Goal: Task Accomplishment & Management: Manage account settings

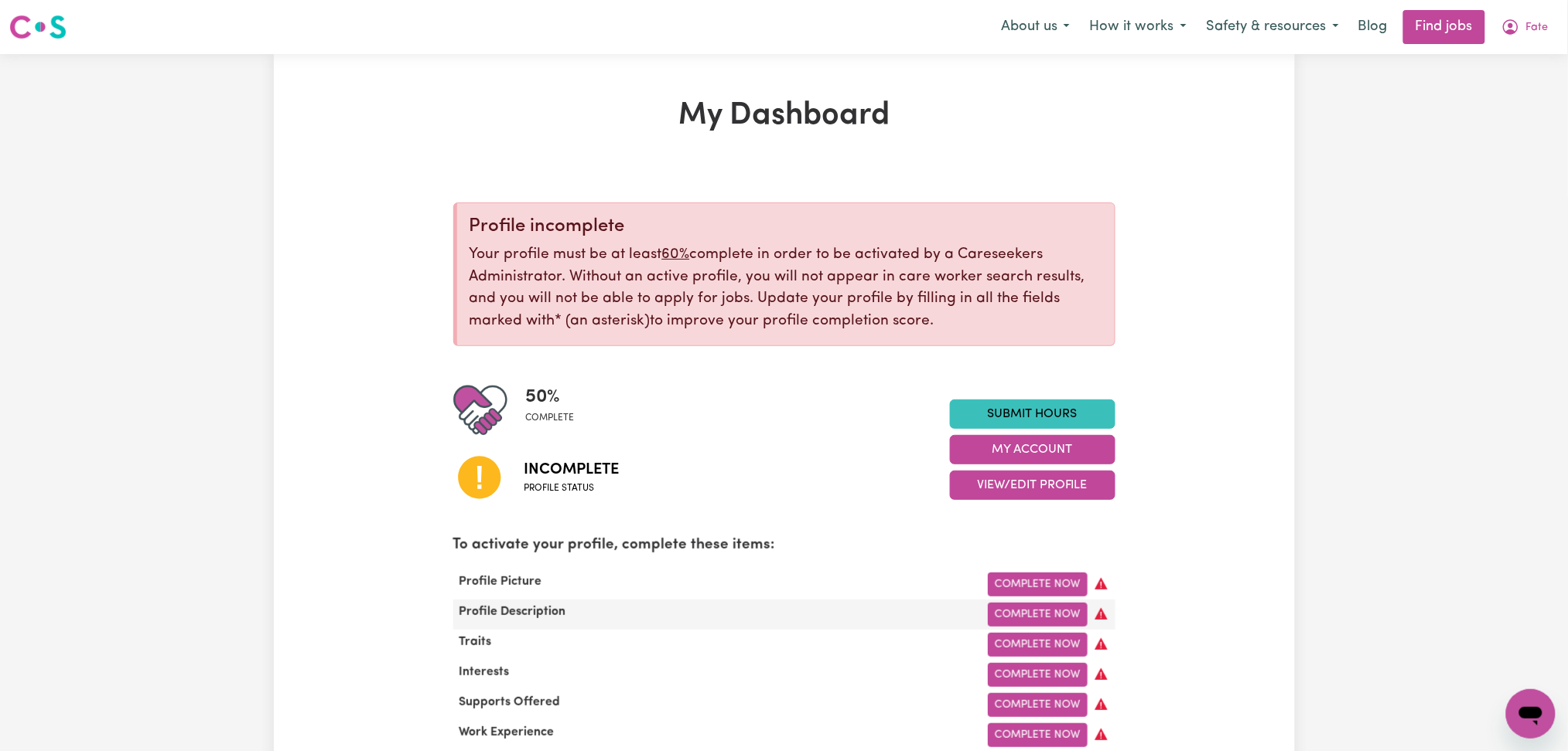
scroll to position [206, 0]
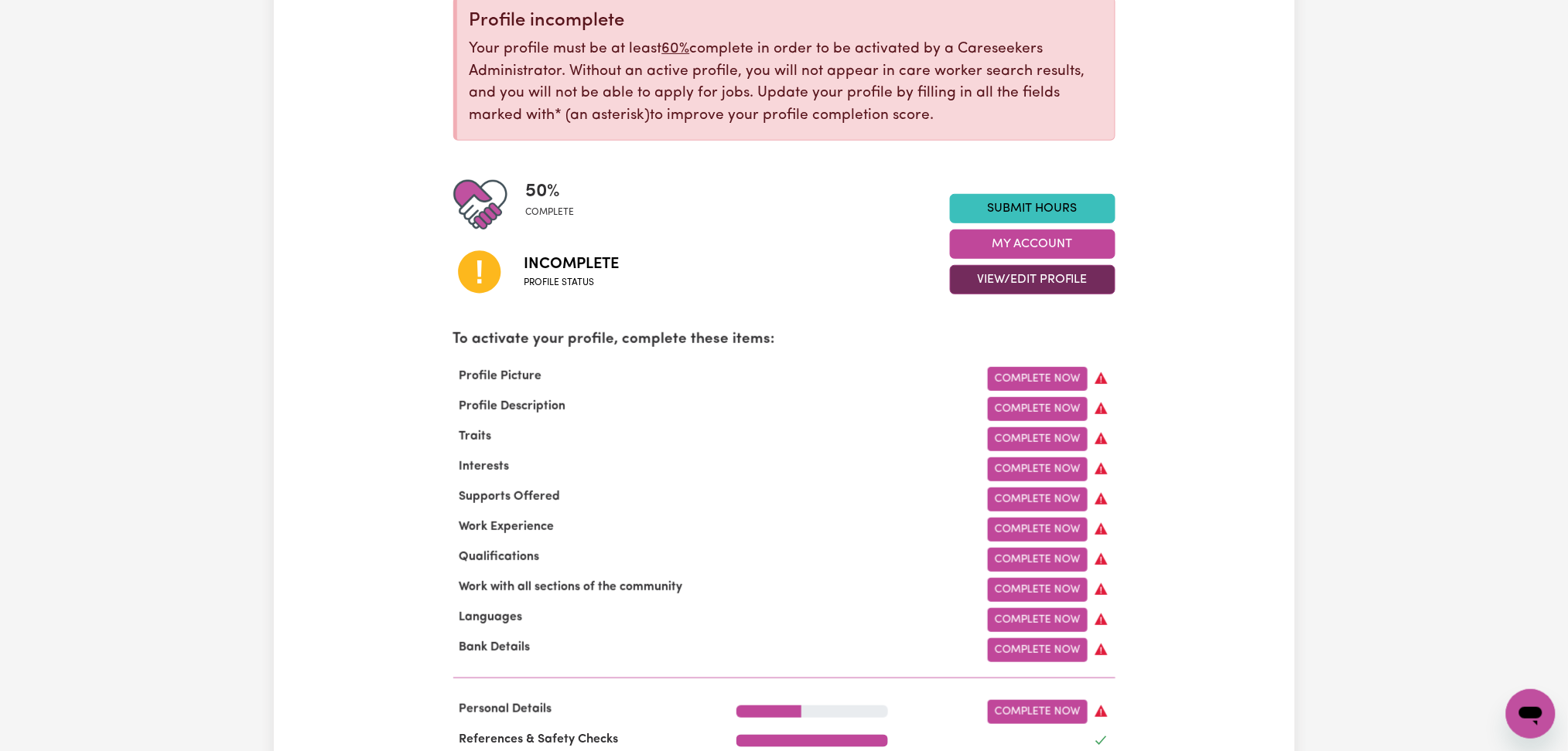
click at [1007, 284] on button "View/Edit Profile" at bounding box center [1032, 280] width 165 height 30
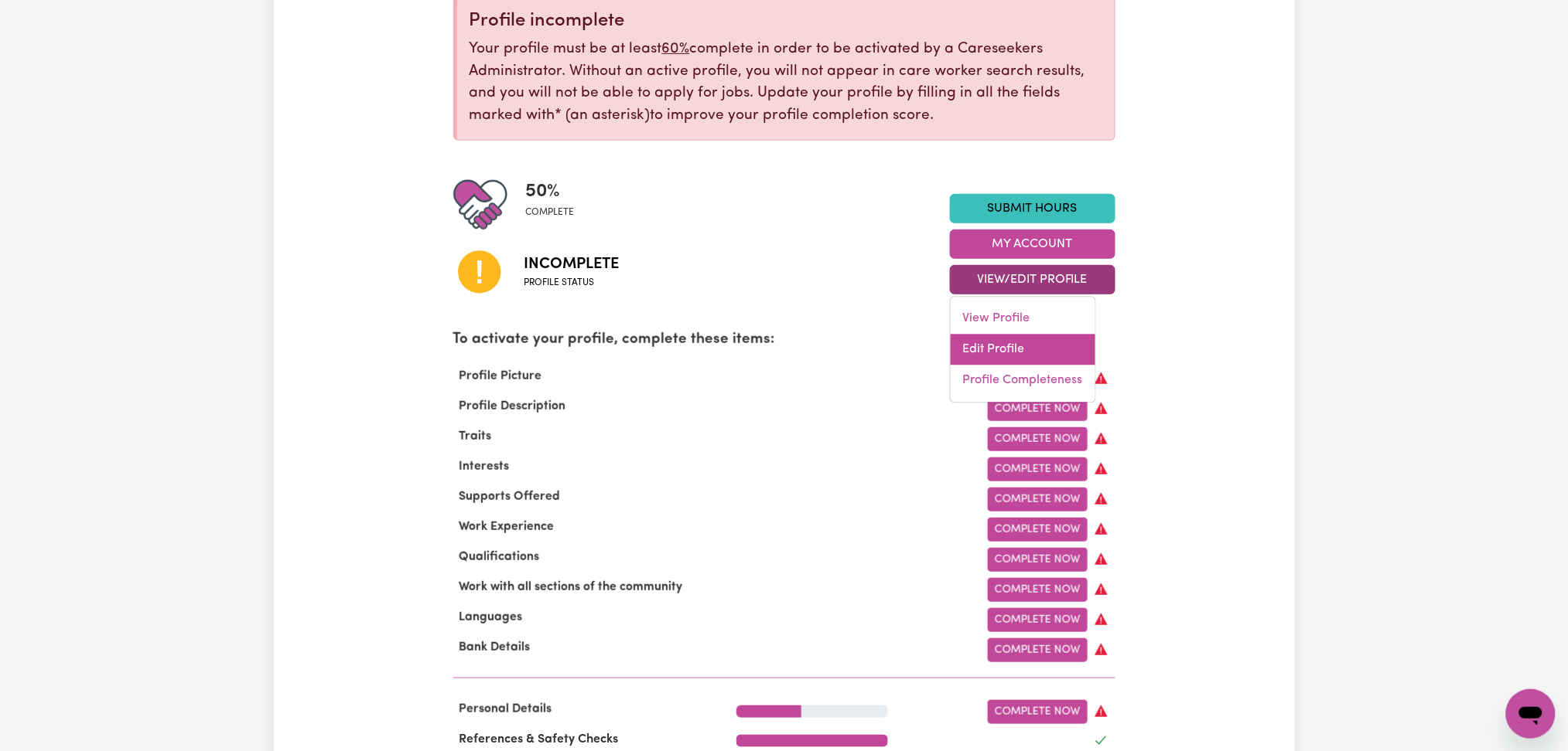
click at [992, 341] on link "Edit Profile" at bounding box center [1022, 349] width 145 height 31
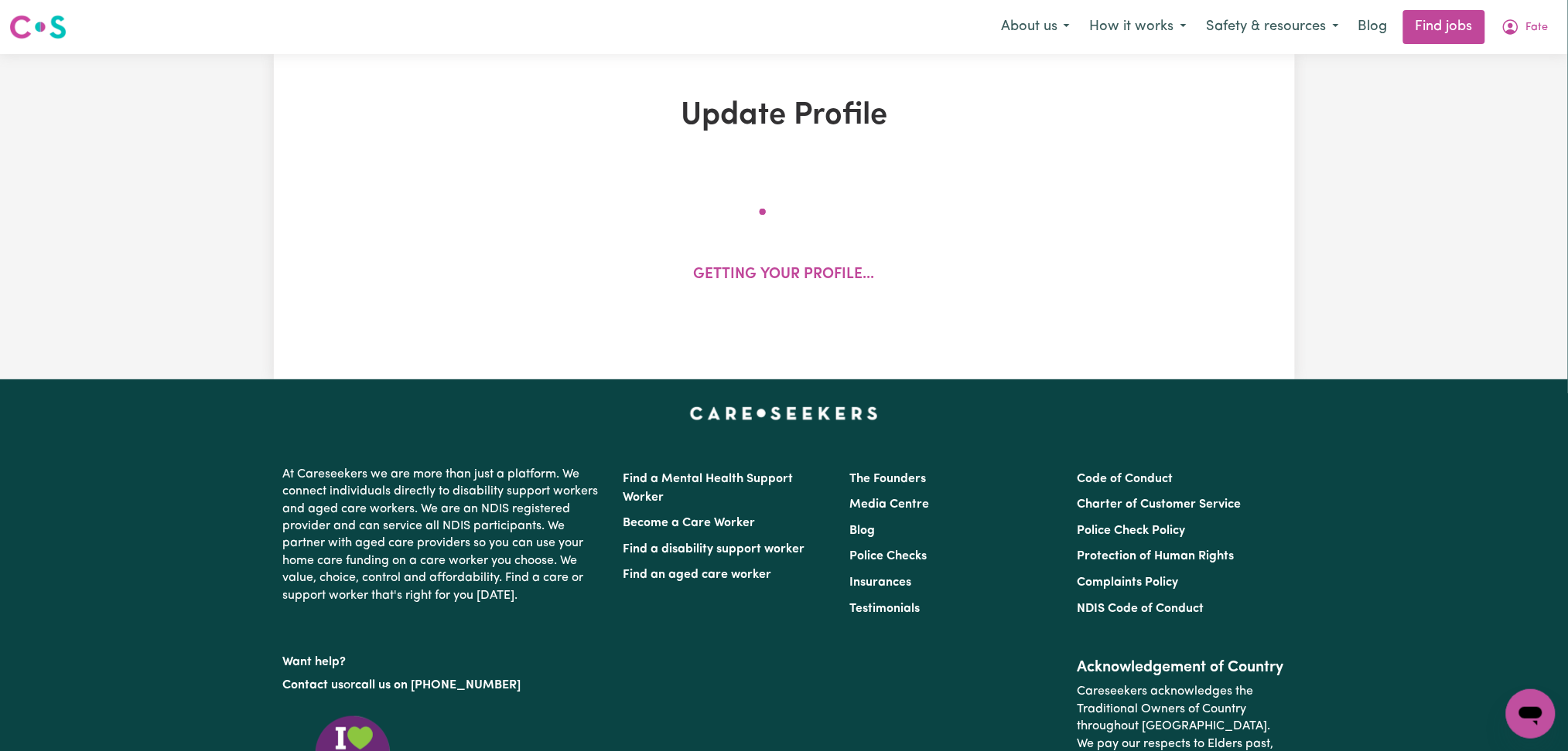
select select "[DEMOGRAPHIC_DATA]"
select select "Australian PR"
select select "Studying a healthcare related degree or qualification"
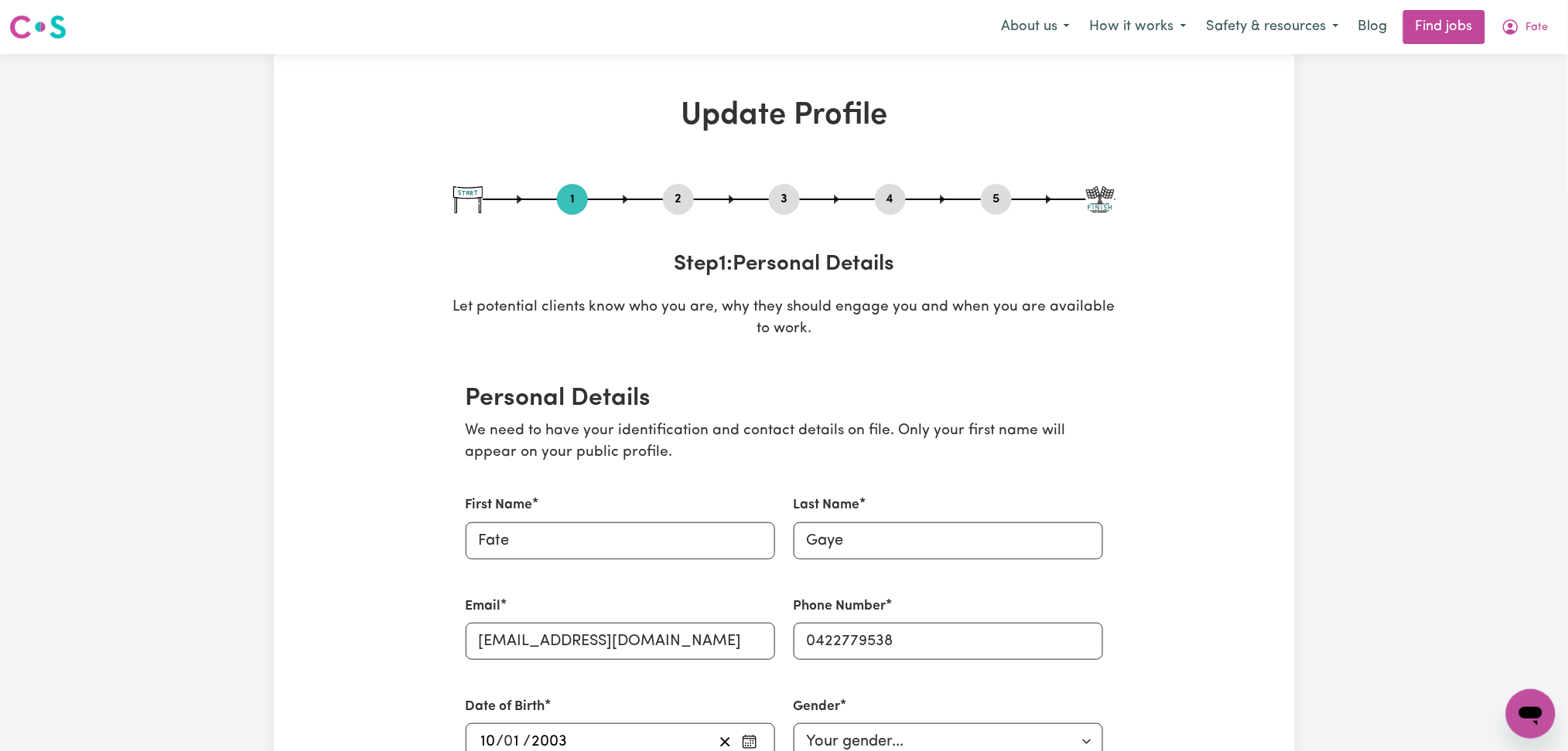
scroll to position [206, 0]
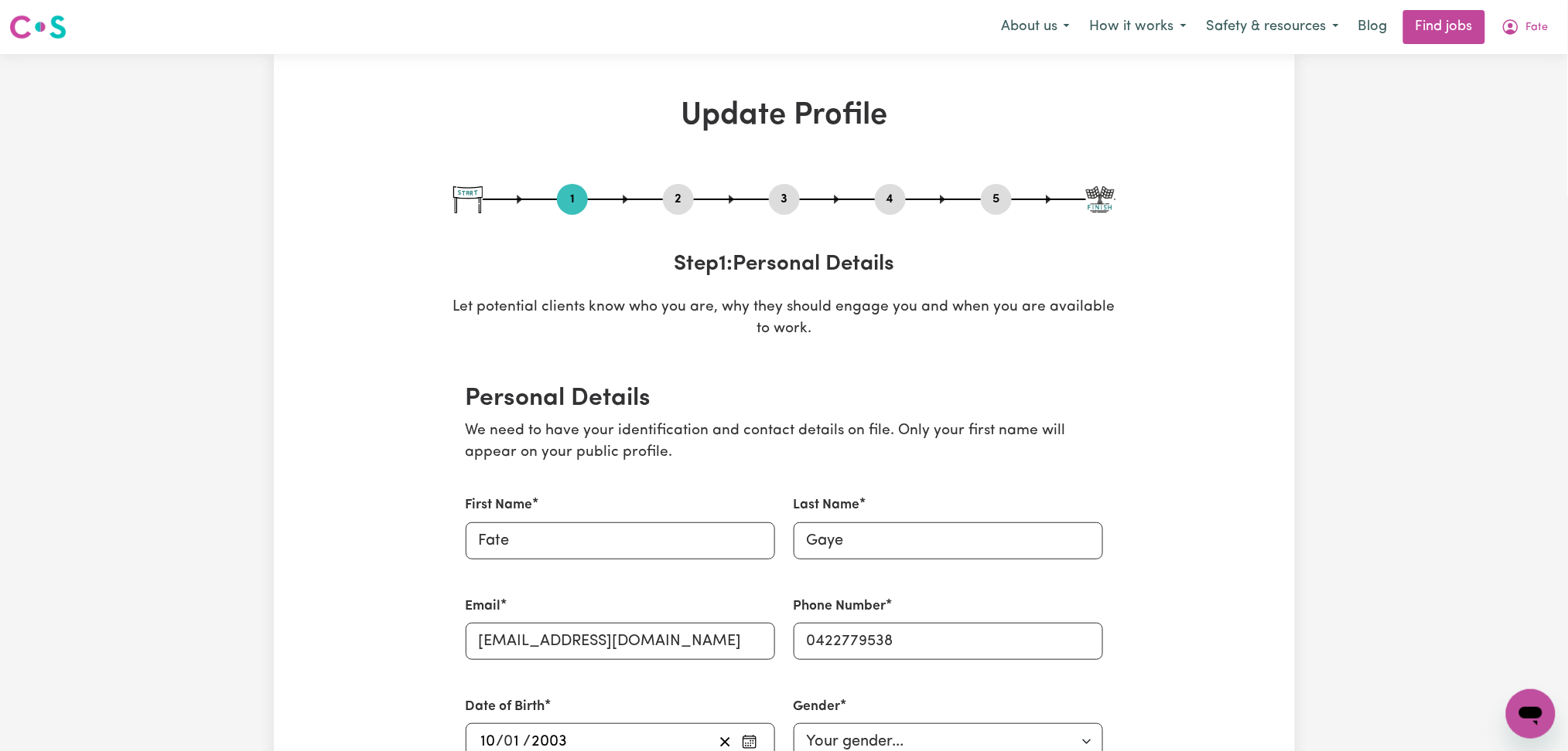
drag, startPoint x: 682, startPoint y: 197, endPoint x: 601, endPoint y: 327, distance: 153.2
click at [682, 200] on button "2" at bounding box center [678, 199] width 31 height 20
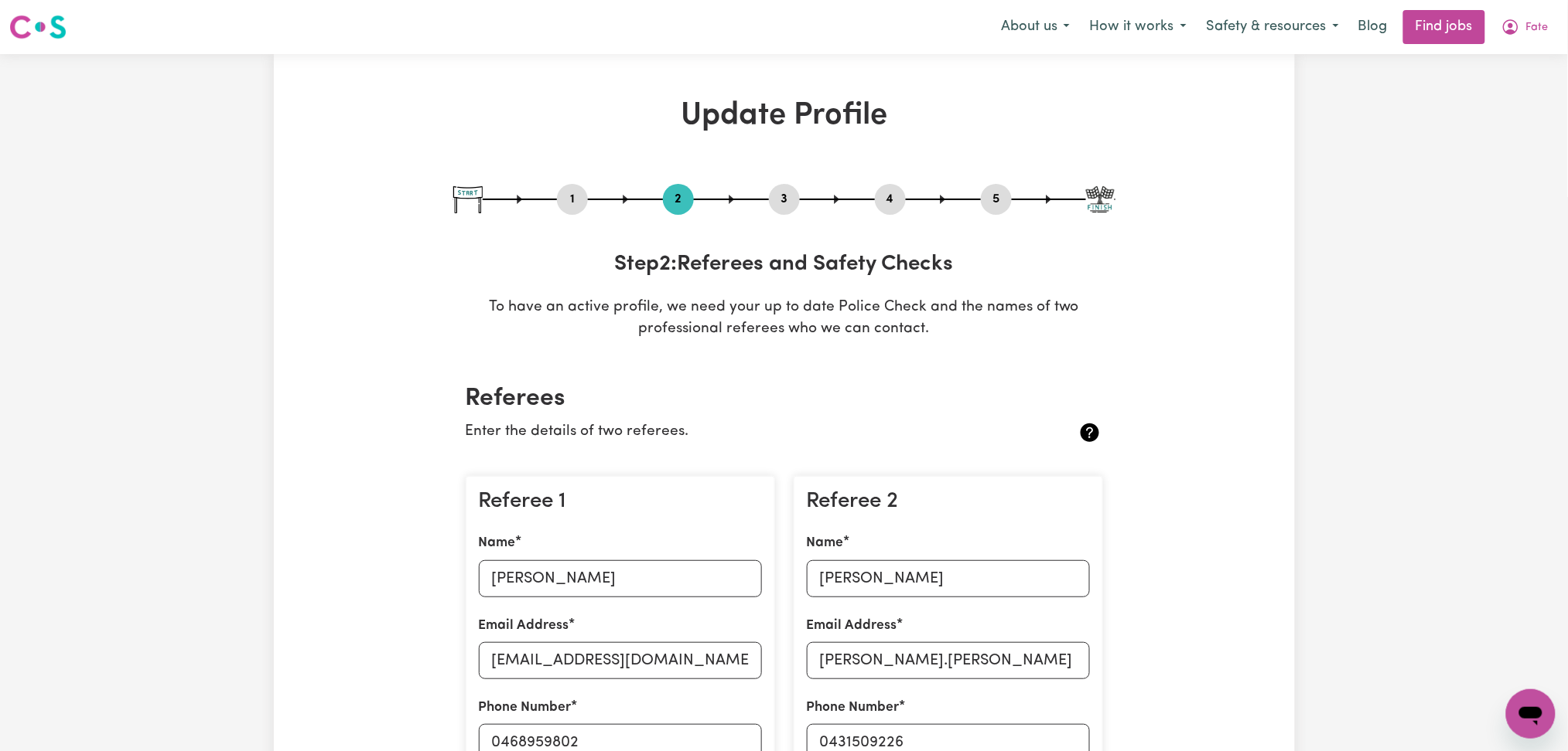
scroll to position [309, 0]
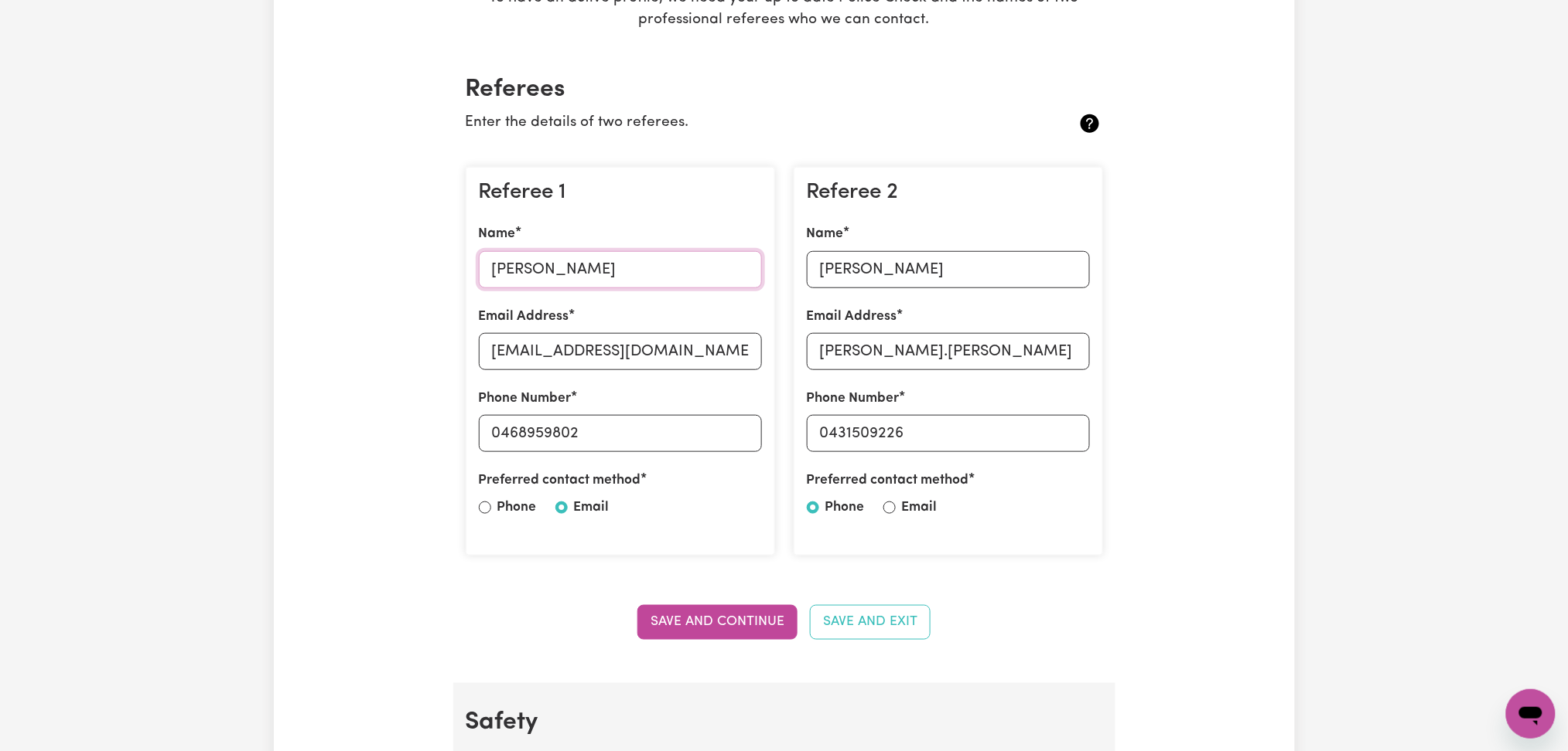
click at [582, 257] on input "[PERSON_NAME]" at bounding box center [620, 270] width 283 height 37
click at [653, 332] on div "Email Address [EMAIL_ADDRESS][DOMAIN_NAME]" at bounding box center [620, 339] width 283 height 63
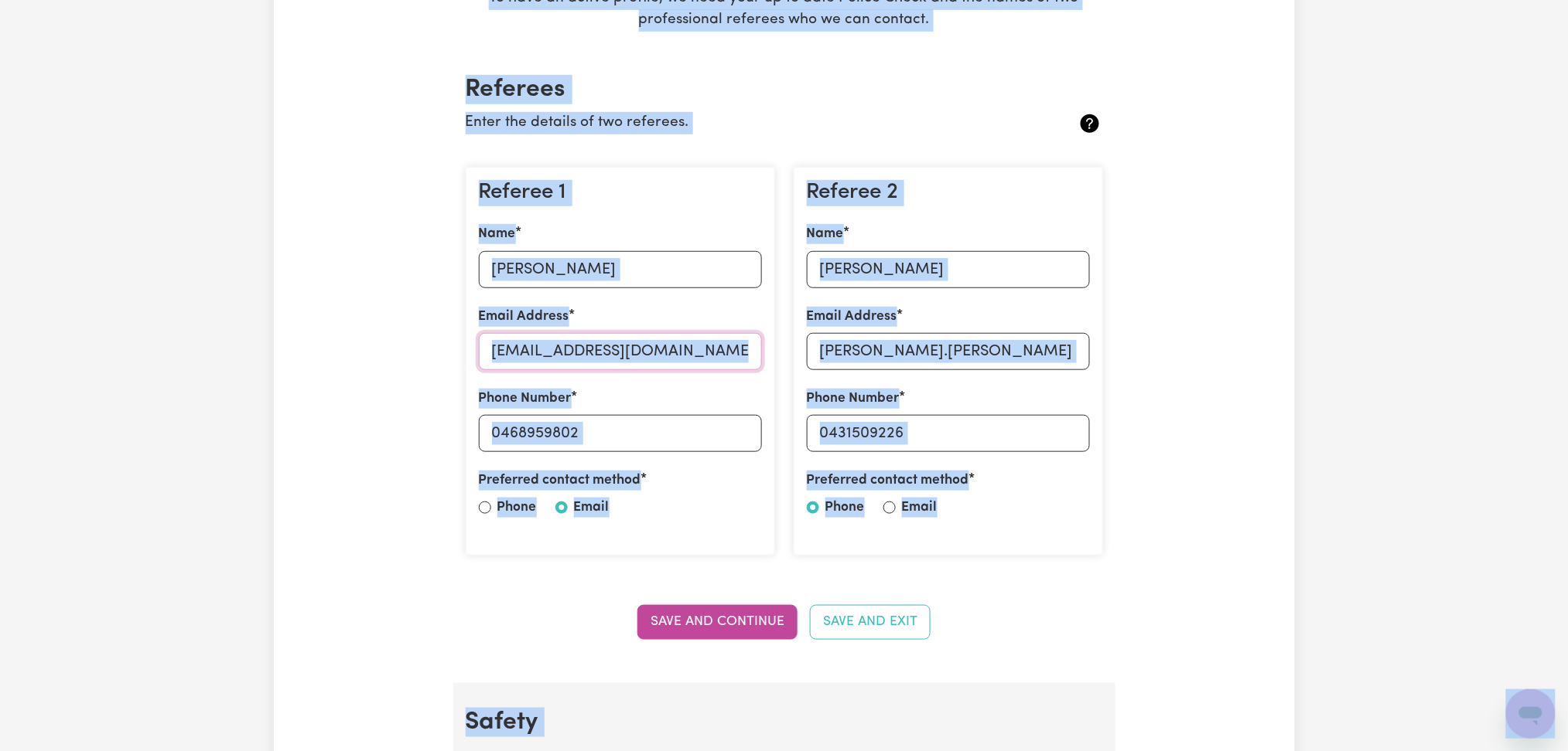
click at [681, 365] on input "[EMAIL_ADDRESS][DOMAIN_NAME]" at bounding box center [620, 351] width 283 height 37
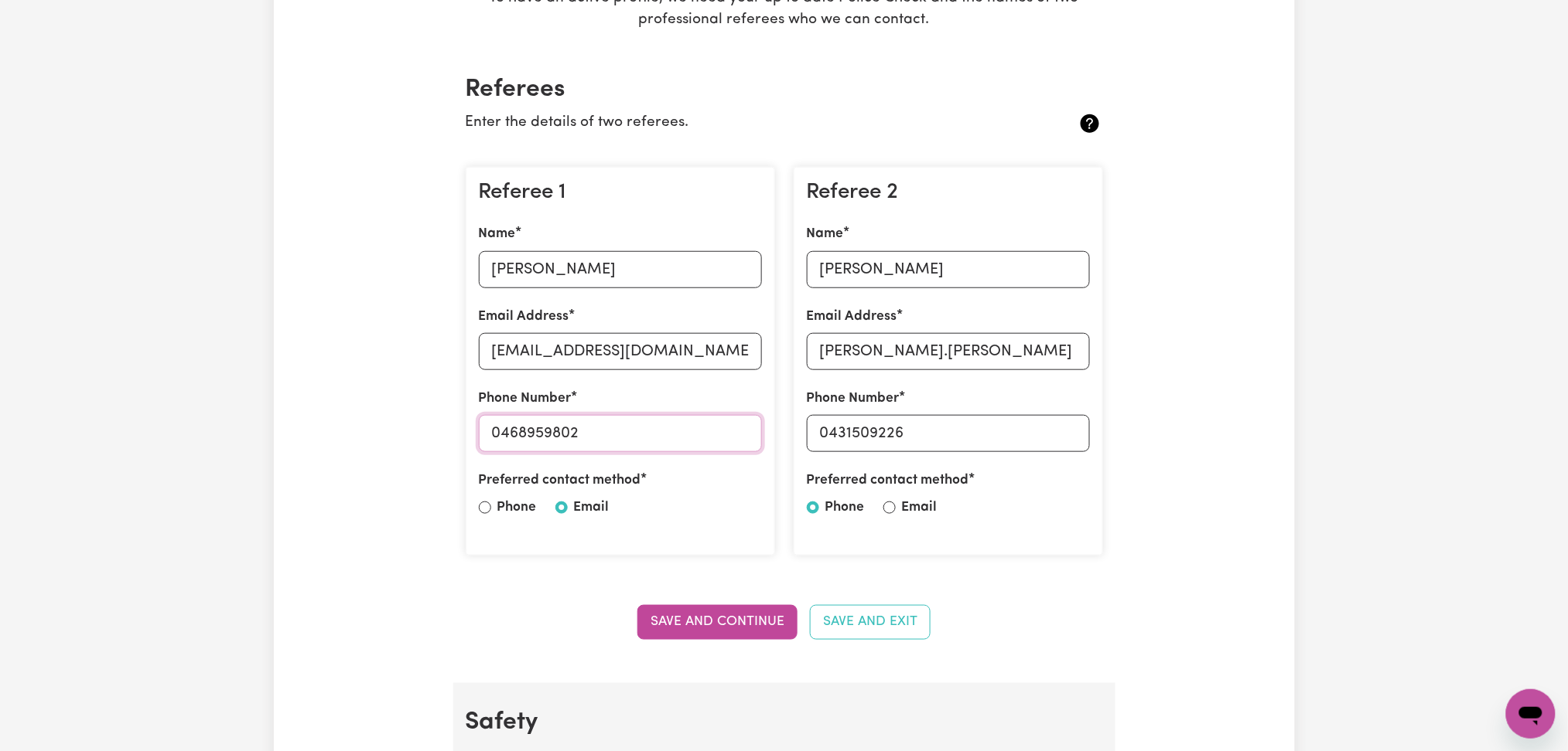
drag, startPoint x: 500, startPoint y: 430, endPoint x: 657, endPoint y: 427, distance: 157.0
click at [657, 427] on input "0468959802" at bounding box center [620, 434] width 283 height 37
click at [883, 276] on input "[PERSON_NAME]" at bounding box center [947, 270] width 283 height 37
click at [921, 344] on input "[PERSON_NAME].[PERSON_NAME] @[DOMAIN_NAME]" at bounding box center [947, 351] width 283 height 37
drag, startPoint x: 830, startPoint y: 428, endPoint x: 1017, endPoint y: 433, distance: 187.1
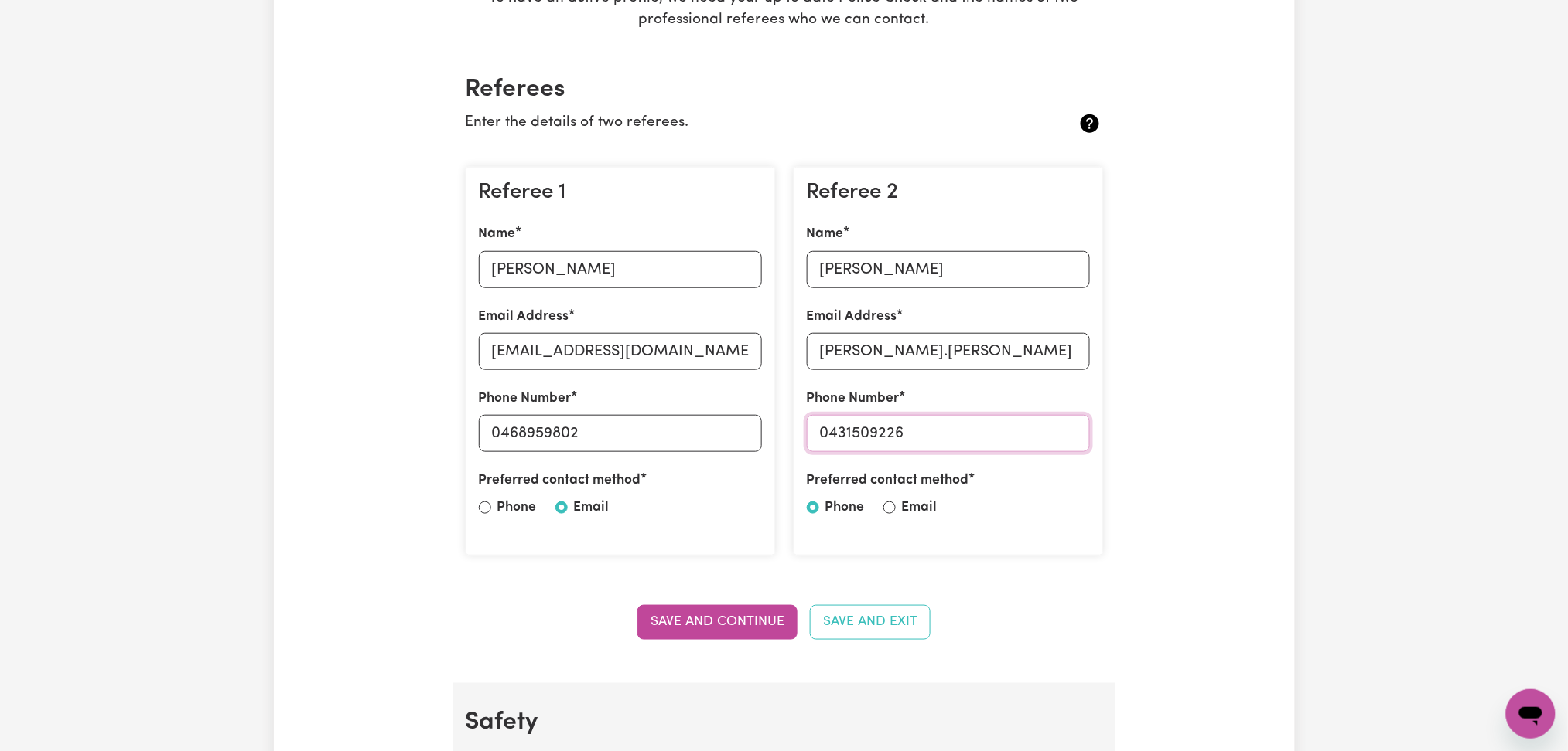
click at [1017, 433] on input "0431509226" at bounding box center [947, 434] width 283 height 37
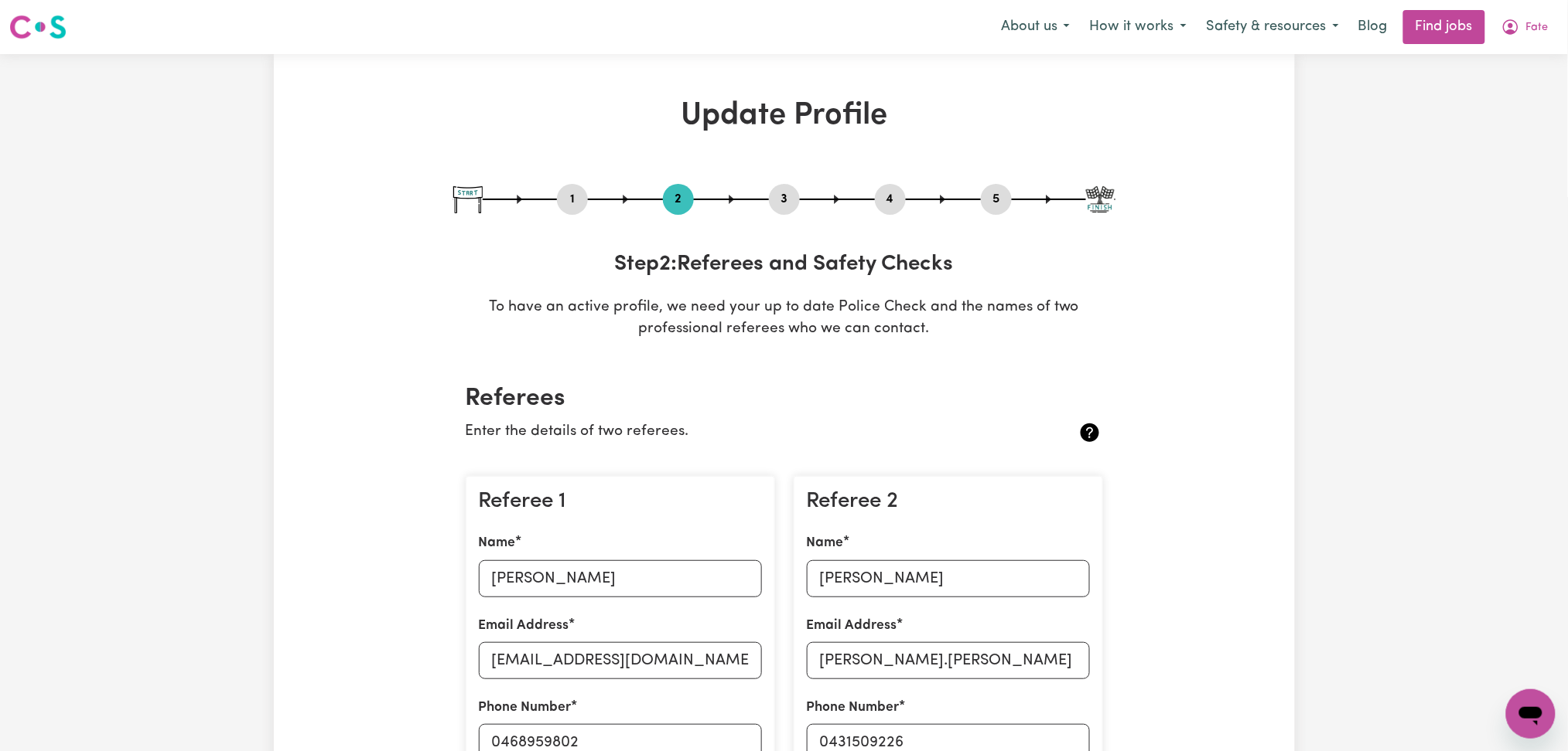
drag, startPoint x: 773, startPoint y: 193, endPoint x: 823, endPoint y: 206, distance: 51.7
click at [773, 193] on button "3" at bounding box center [783, 199] width 31 height 20
select select "Certificate III (Individual Support)"
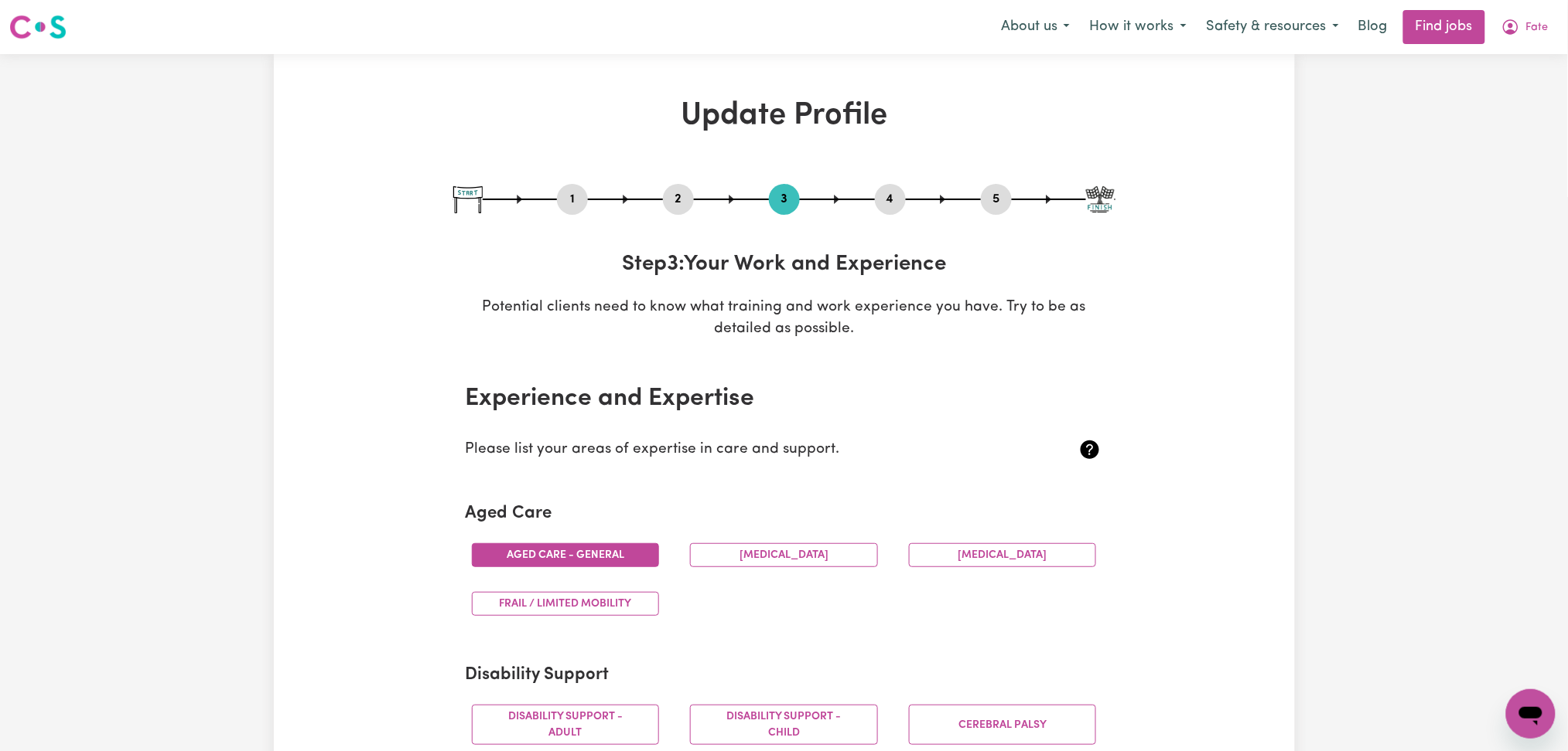
drag, startPoint x: 909, startPoint y: 205, endPoint x: 894, endPoint y: 202, distance: 15.3
click at [905, 206] on div "1 2 3 4 5" at bounding box center [784, 199] width 662 height 31
click at [894, 202] on button "4" at bounding box center [889, 199] width 31 height 20
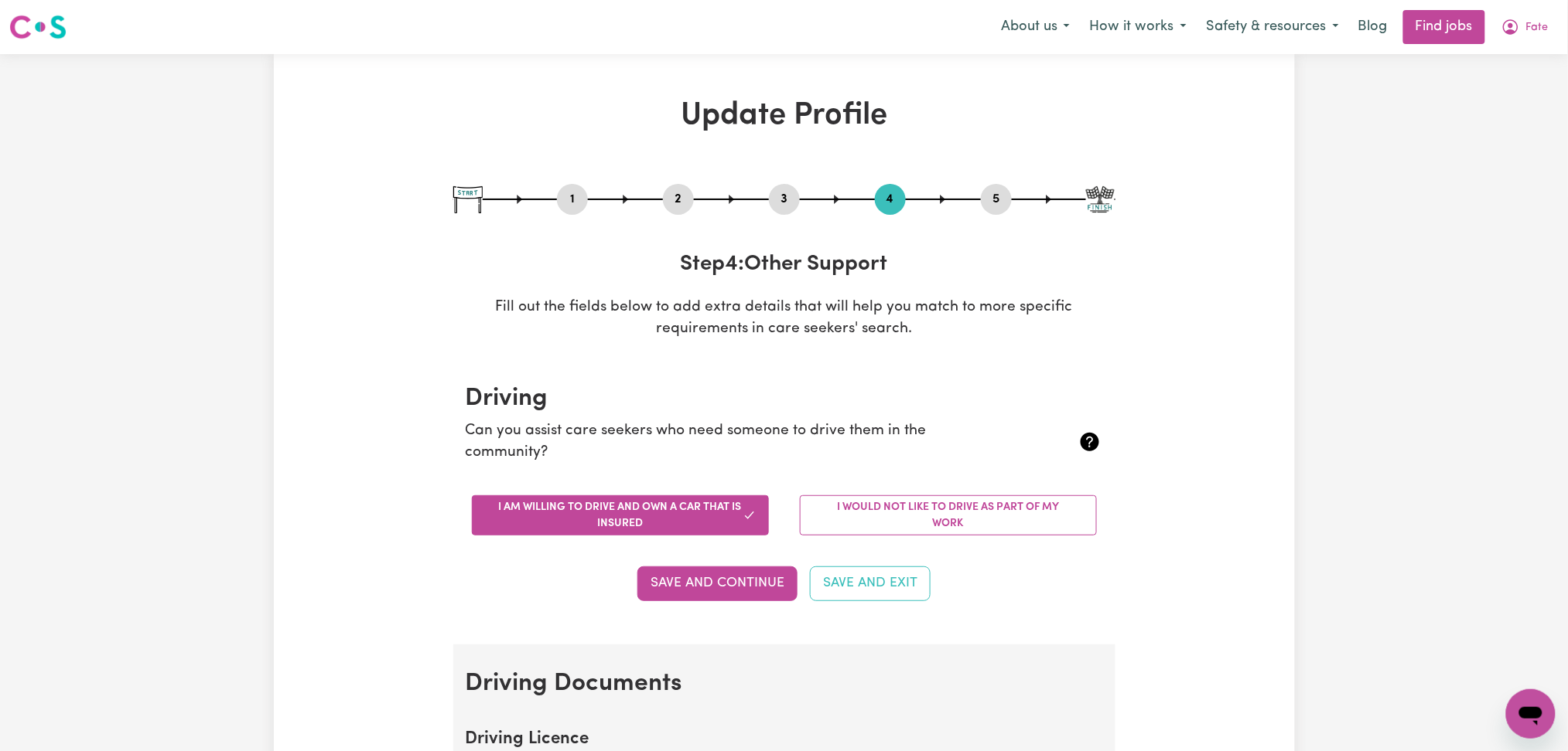
drag, startPoint x: 1024, startPoint y: 208, endPoint x: 982, endPoint y: 200, distance: 42.8
click at [1020, 208] on div "1 2 3 4 5" at bounding box center [784, 199] width 662 height 31
drag, startPoint x: 982, startPoint y: 200, endPoint x: 948, endPoint y: 224, distance: 41.6
click at [982, 200] on button "5" at bounding box center [996, 199] width 31 height 20
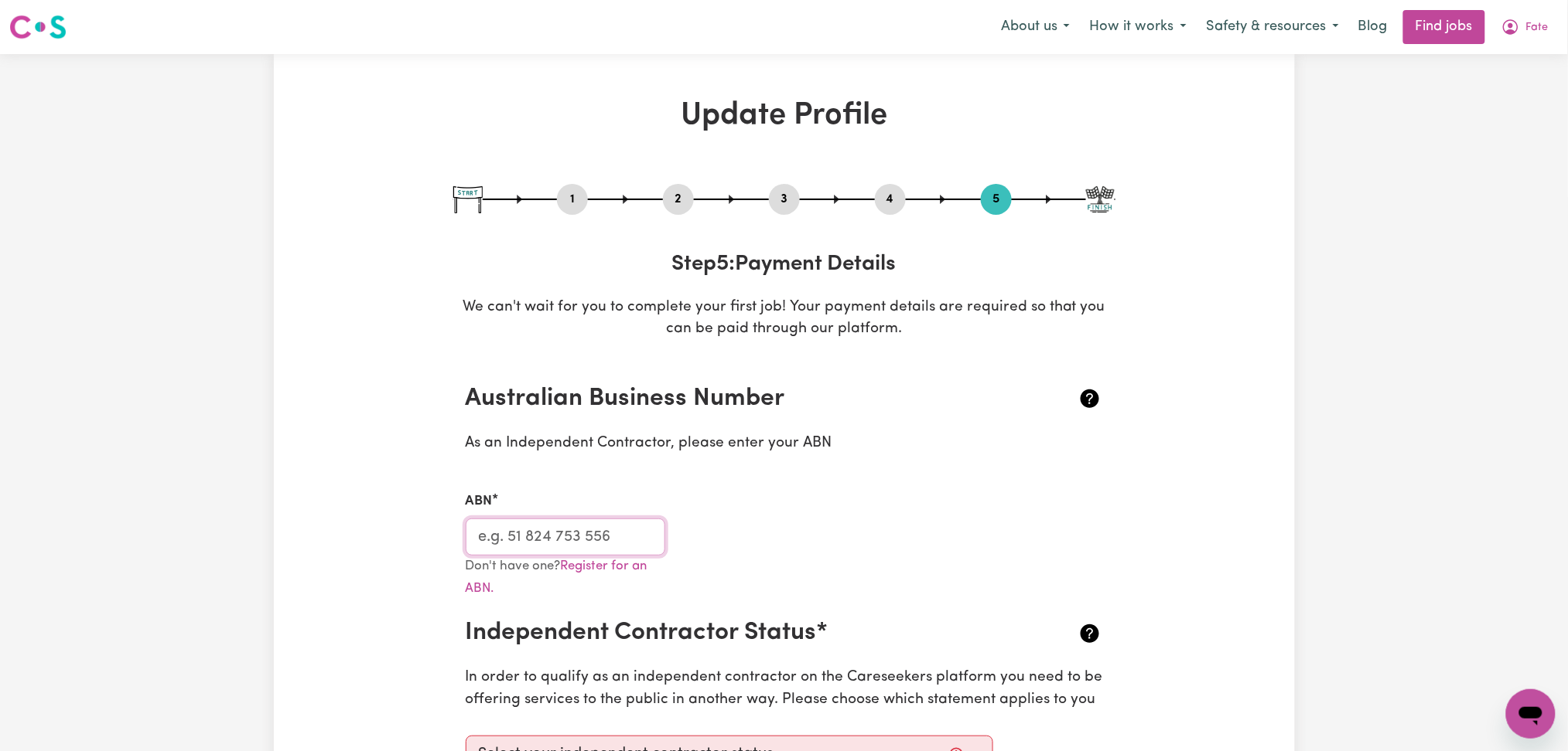
click at [518, 544] on input "ABN" at bounding box center [565, 537] width 200 height 37
click at [1517, 29] on icon "My Account" at bounding box center [1510, 27] width 19 height 19
click at [1488, 112] on link "Logout" at bounding box center [1496, 118] width 122 height 30
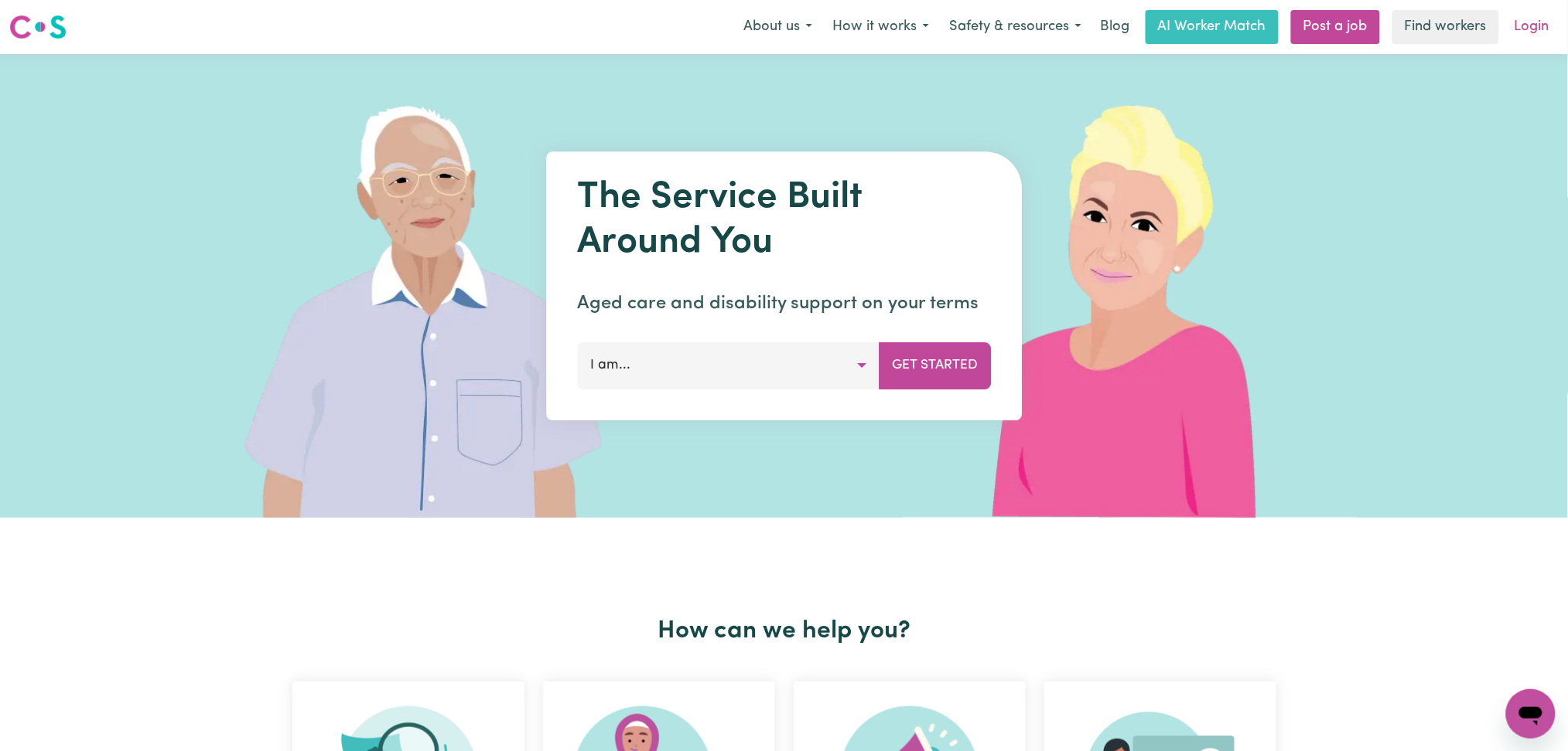
click at [1537, 30] on link "Login" at bounding box center [1532, 27] width 53 height 34
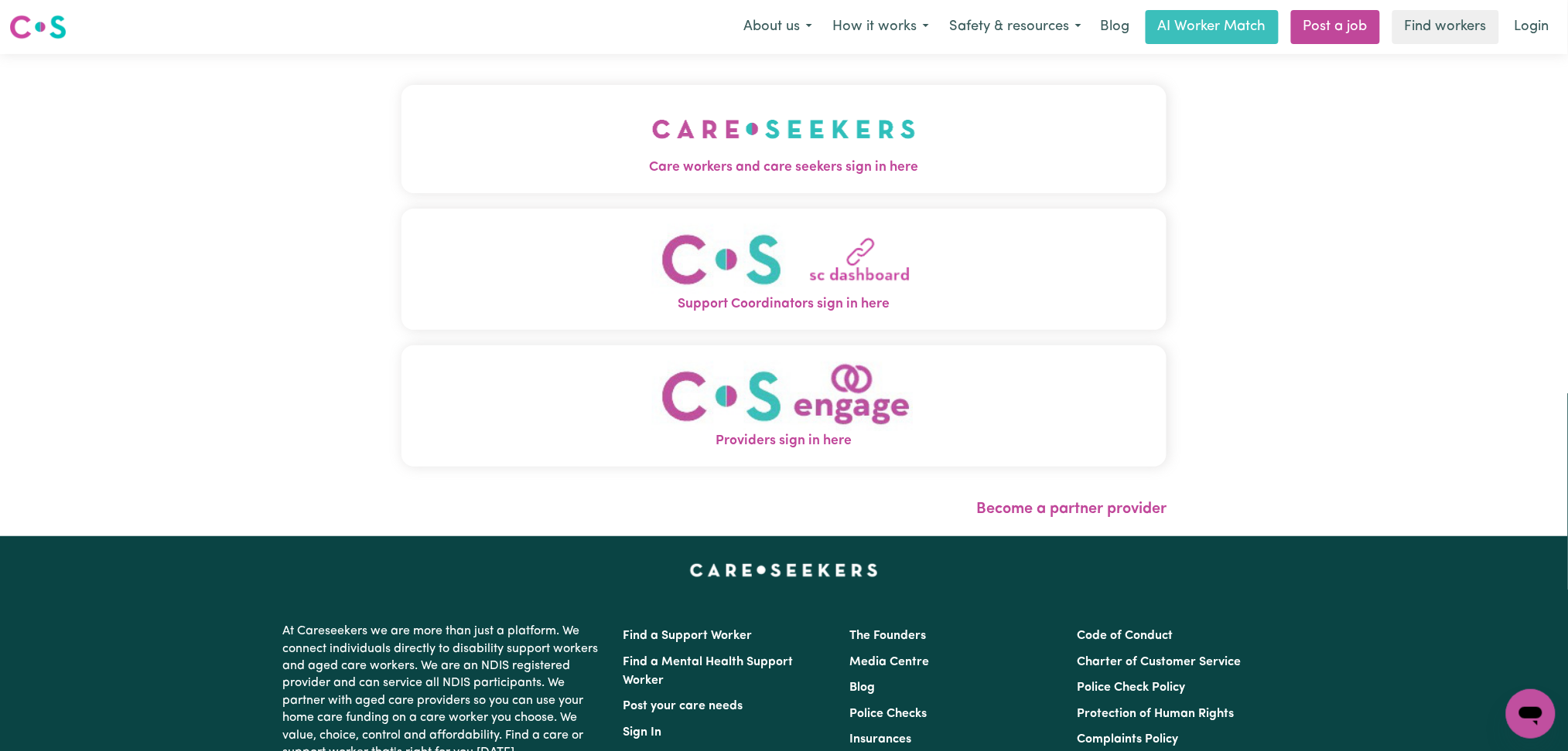
click at [648, 80] on div "Care workers and care seekers sign in here Support Coordinators sign in here Pr…" at bounding box center [784, 295] width 784 height 482
click at [489, 153] on button "Care workers and care seekers sign in here" at bounding box center [784, 139] width 765 height 108
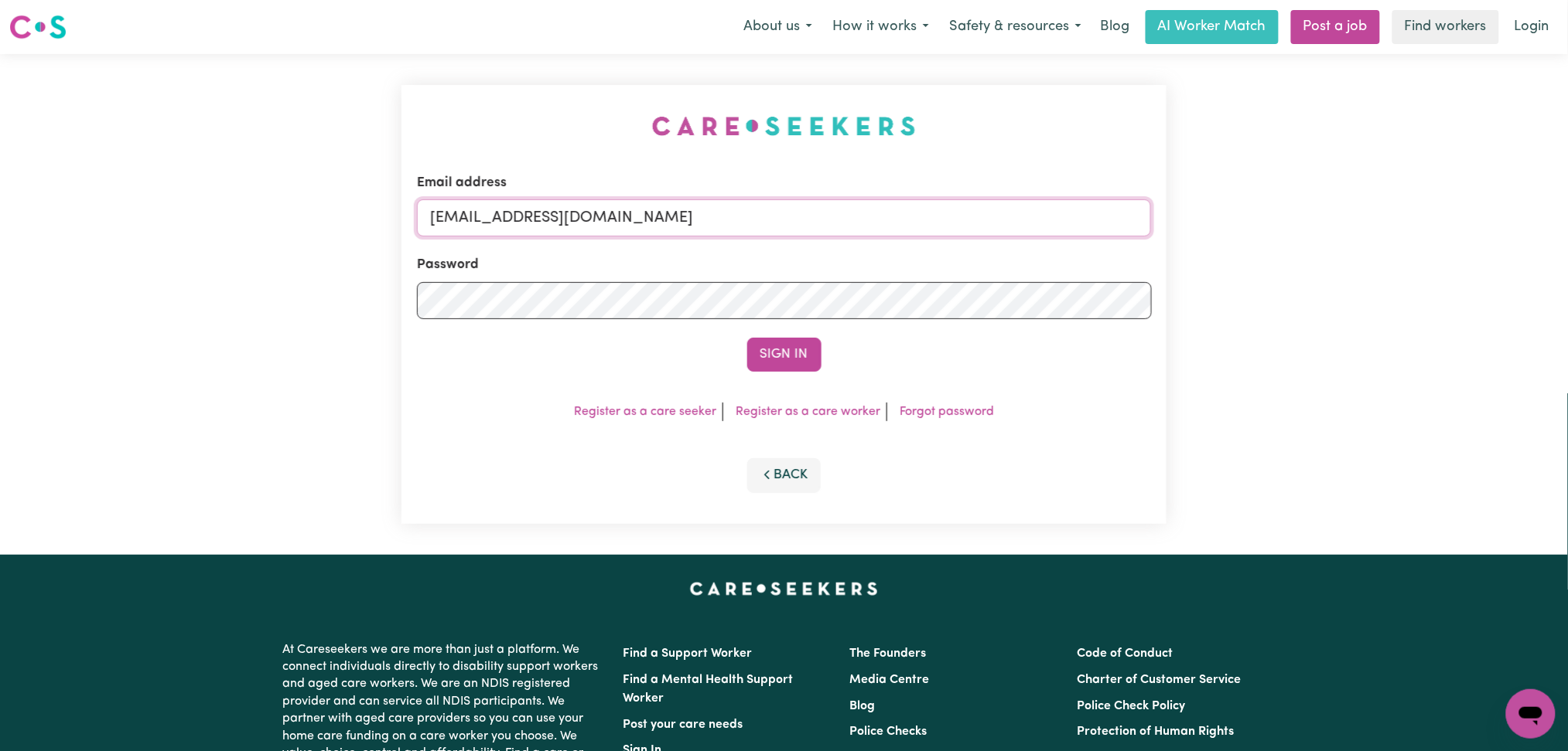
drag, startPoint x: 684, startPoint y: 220, endPoint x: 673, endPoint y: 235, distance: 18.6
click at [684, 220] on input "[EMAIL_ADDRESS][DOMAIN_NAME]" at bounding box center [784, 219] width 735 height 37
drag, startPoint x: 507, startPoint y: 211, endPoint x: 953, endPoint y: 212, distance: 446.0
click at [953, 212] on input "Superuser~[EMAIL_ADDRESS][DOMAIN_NAME]" at bounding box center [784, 219] width 735 height 37
type input "Superuser~[EMAIL_ADDRESS][DOMAIN_NAME]"
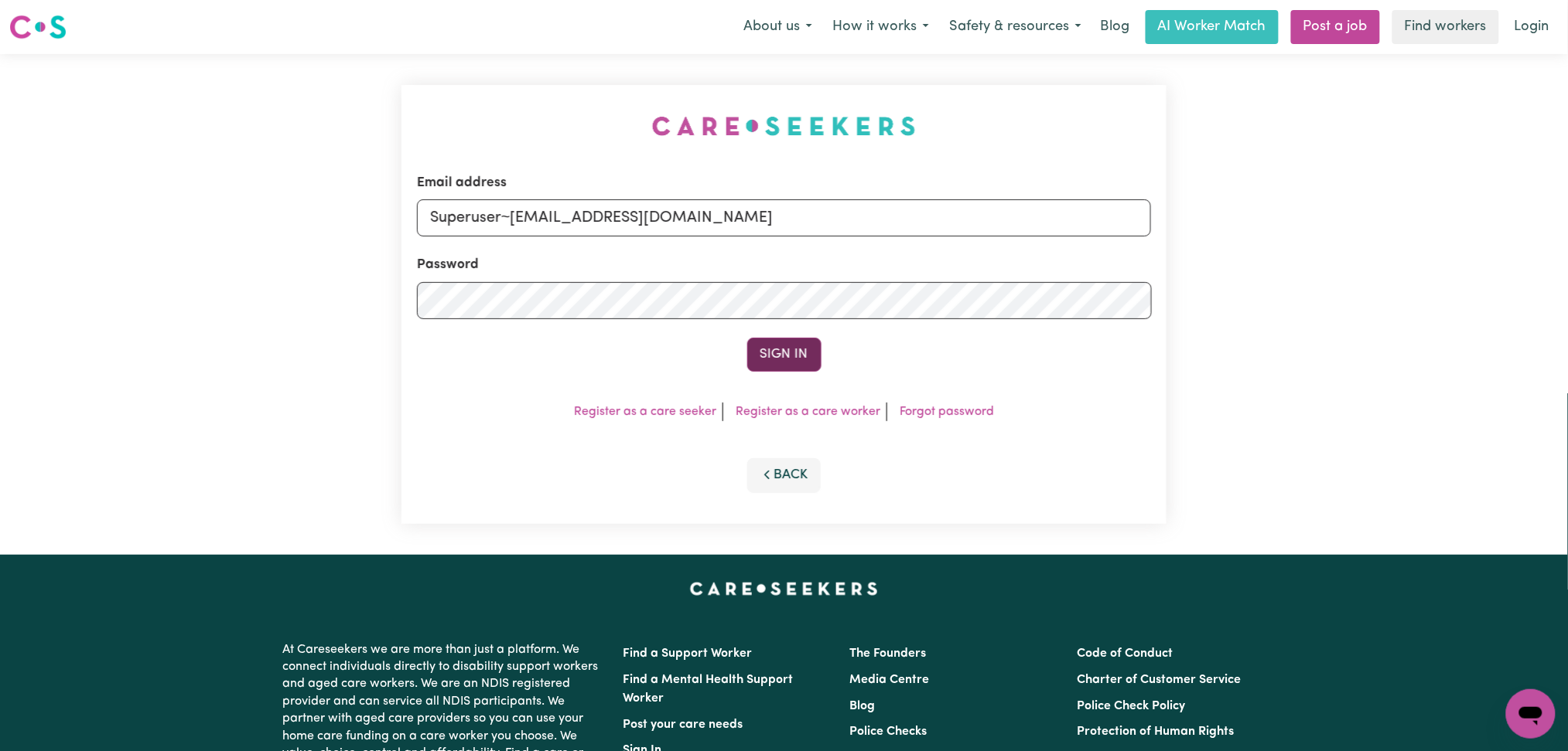
click at [780, 355] on button "Sign In" at bounding box center [783, 354] width 74 height 34
